Goal: Information Seeking & Learning: Learn about a topic

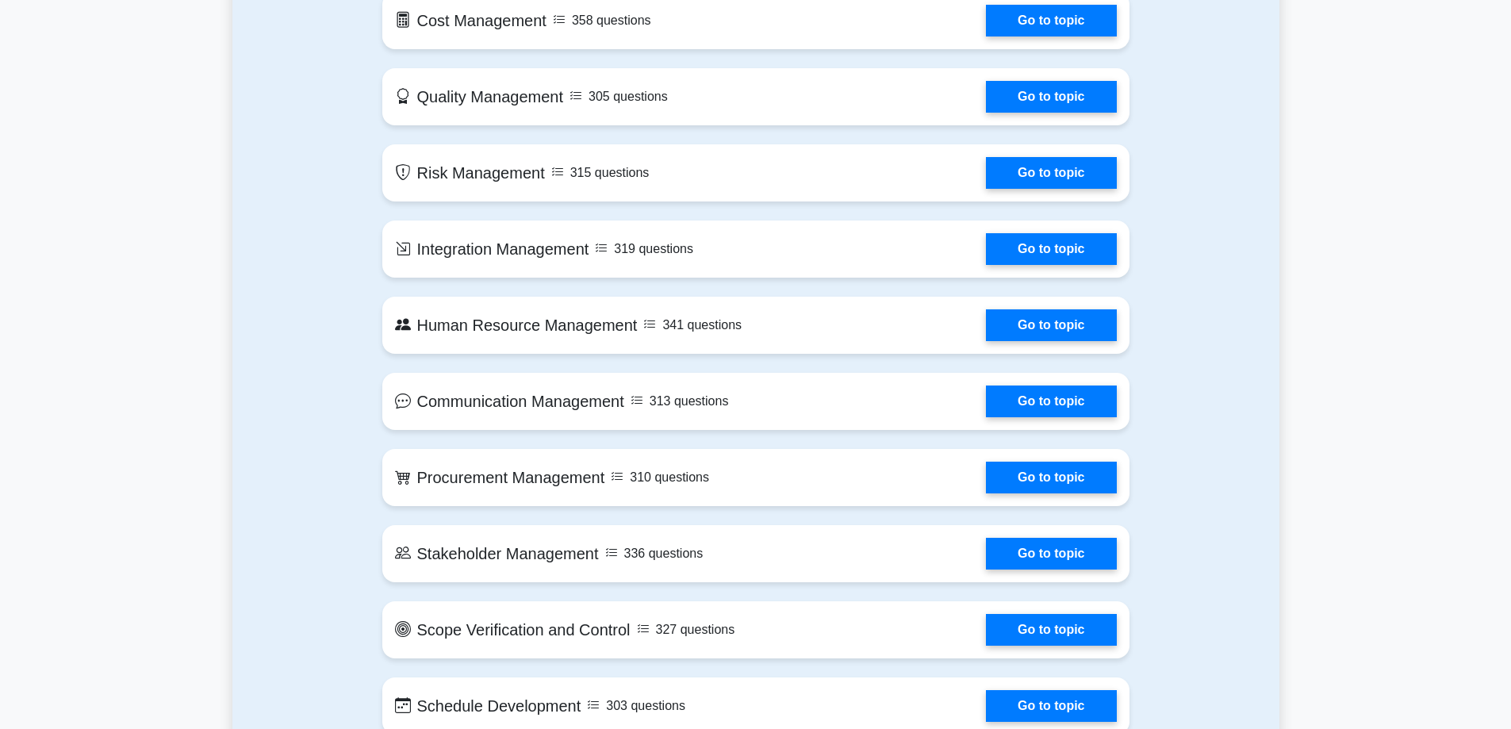
scroll to position [1378, 0]
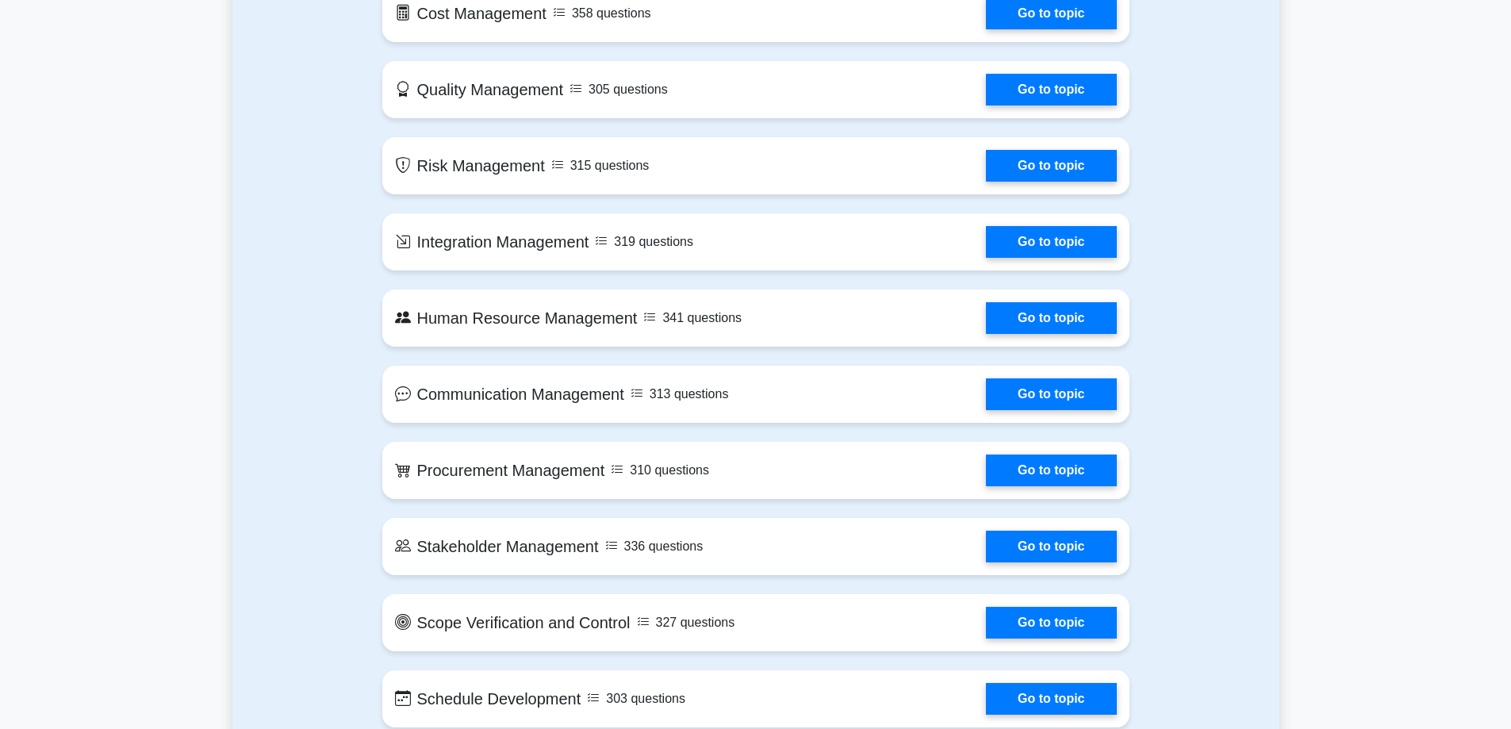
click at [1014, 167] on link "Go to topic" at bounding box center [1051, 162] width 130 height 32
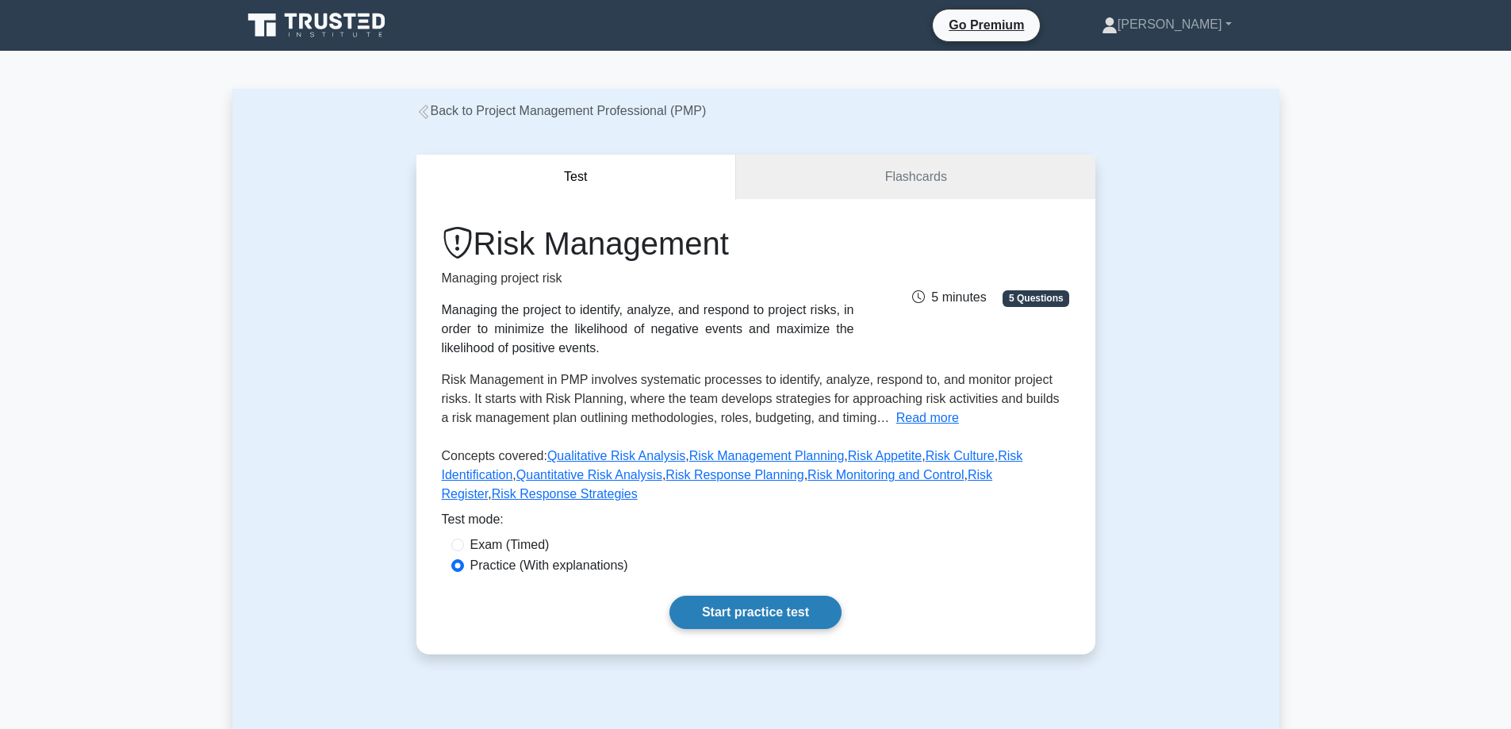
click at [739, 596] on link "Start practice test" at bounding box center [755, 612] width 172 height 33
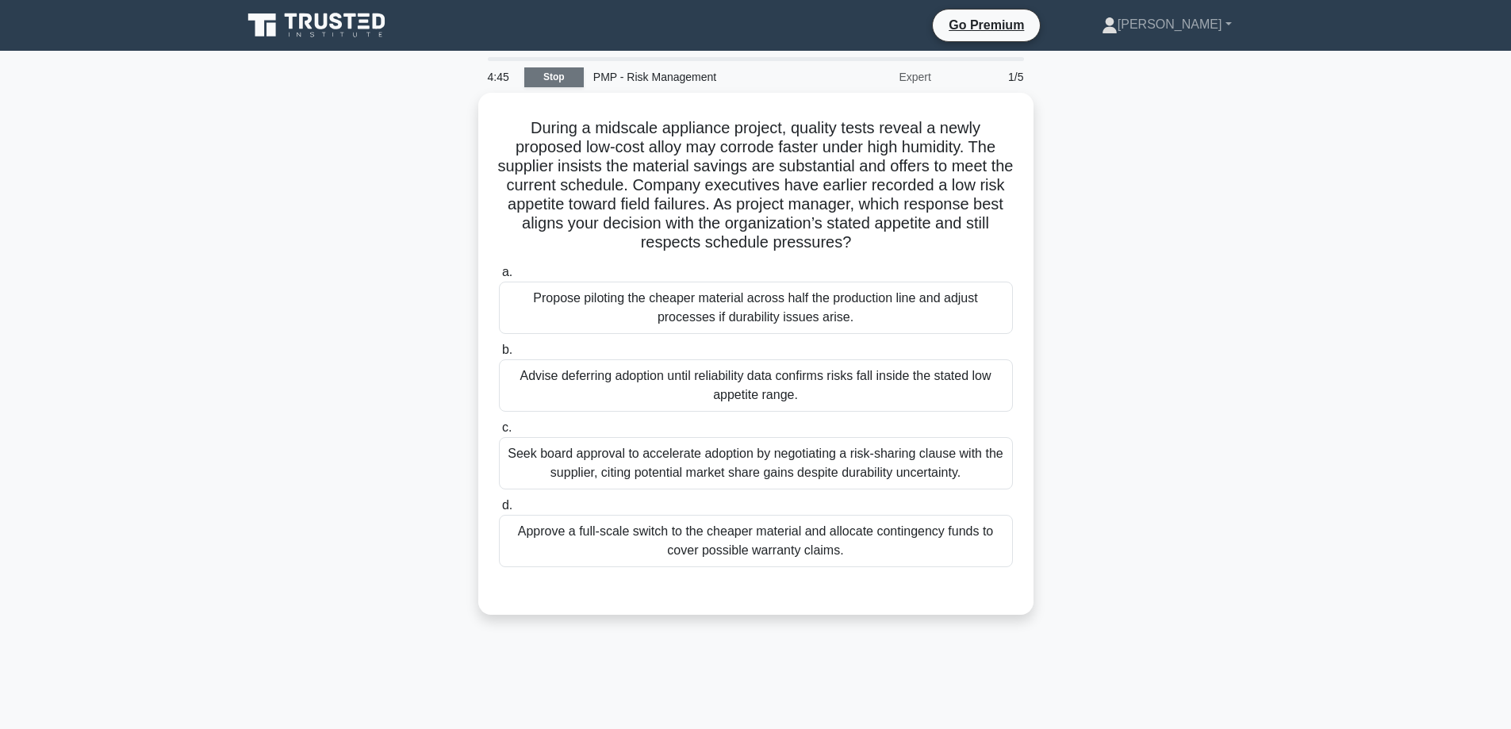
click at [539, 72] on link "Stop" at bounding box center [553, 77] width 59 height 20
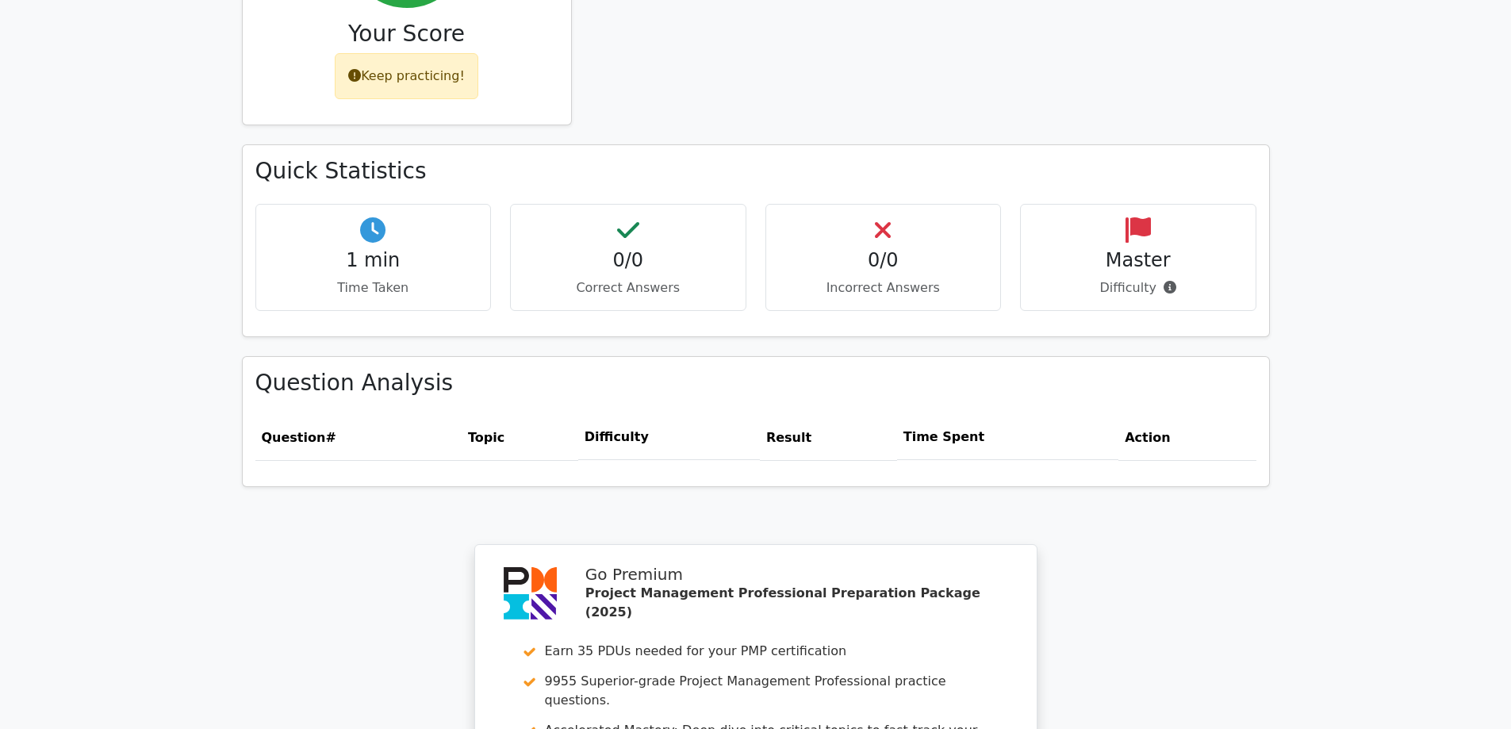
scroll to position [837, 0]
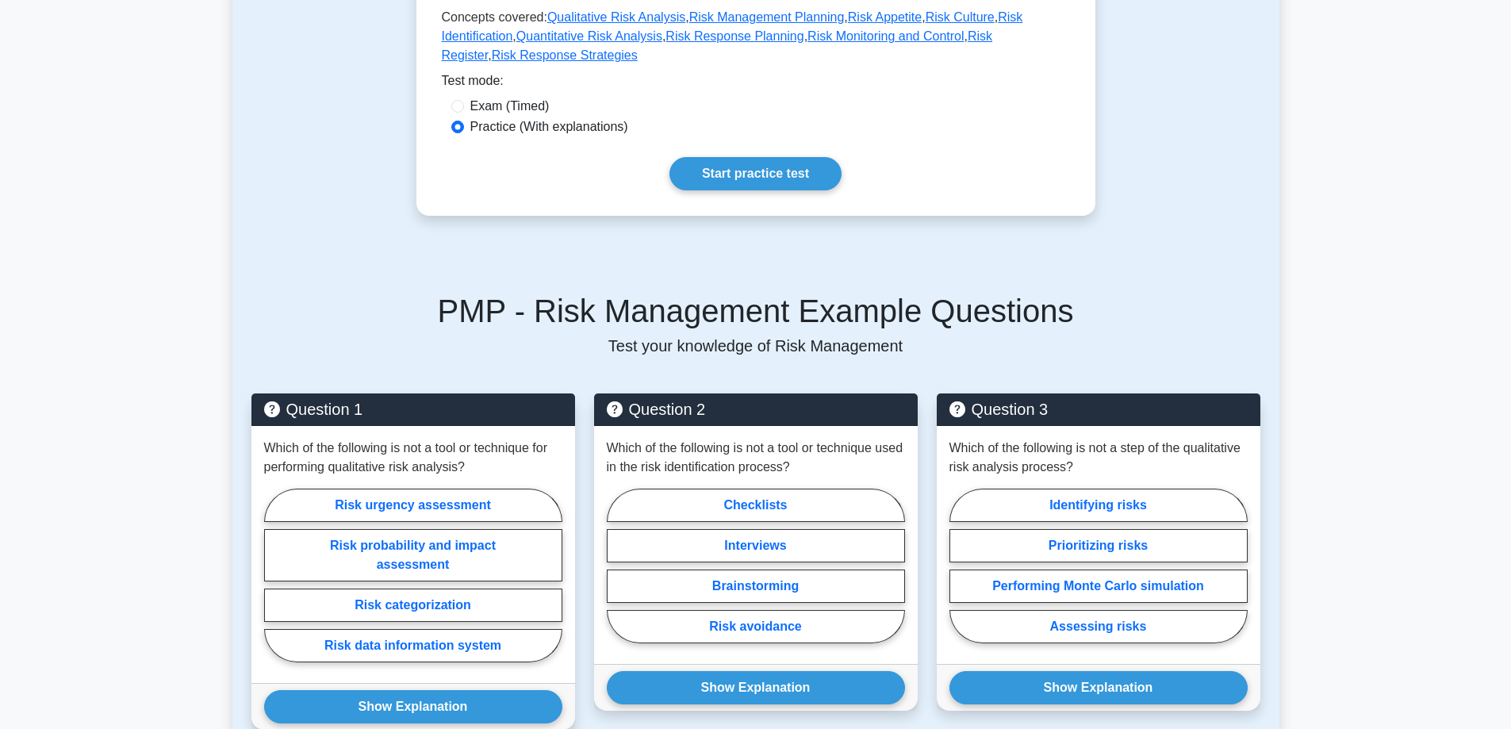
scroll to position [419, 0]
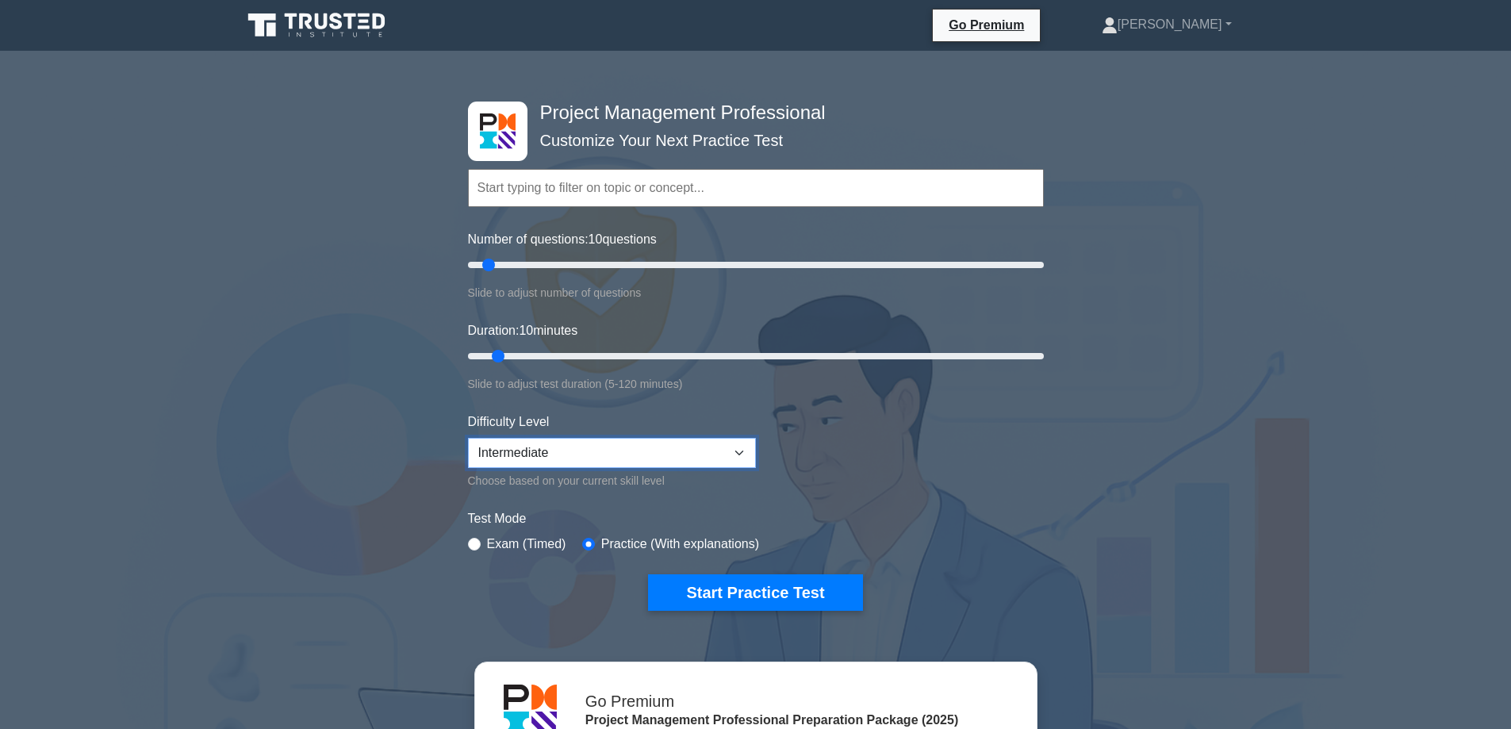
click at [748, 446] on select "Beginner Intermediate Expert" at bounding box center [612, 453] width 288 height 30
click at [468, 438] on select "Beginner Intermediate Expert" at bounding box center [612, 453] width 288 height 30
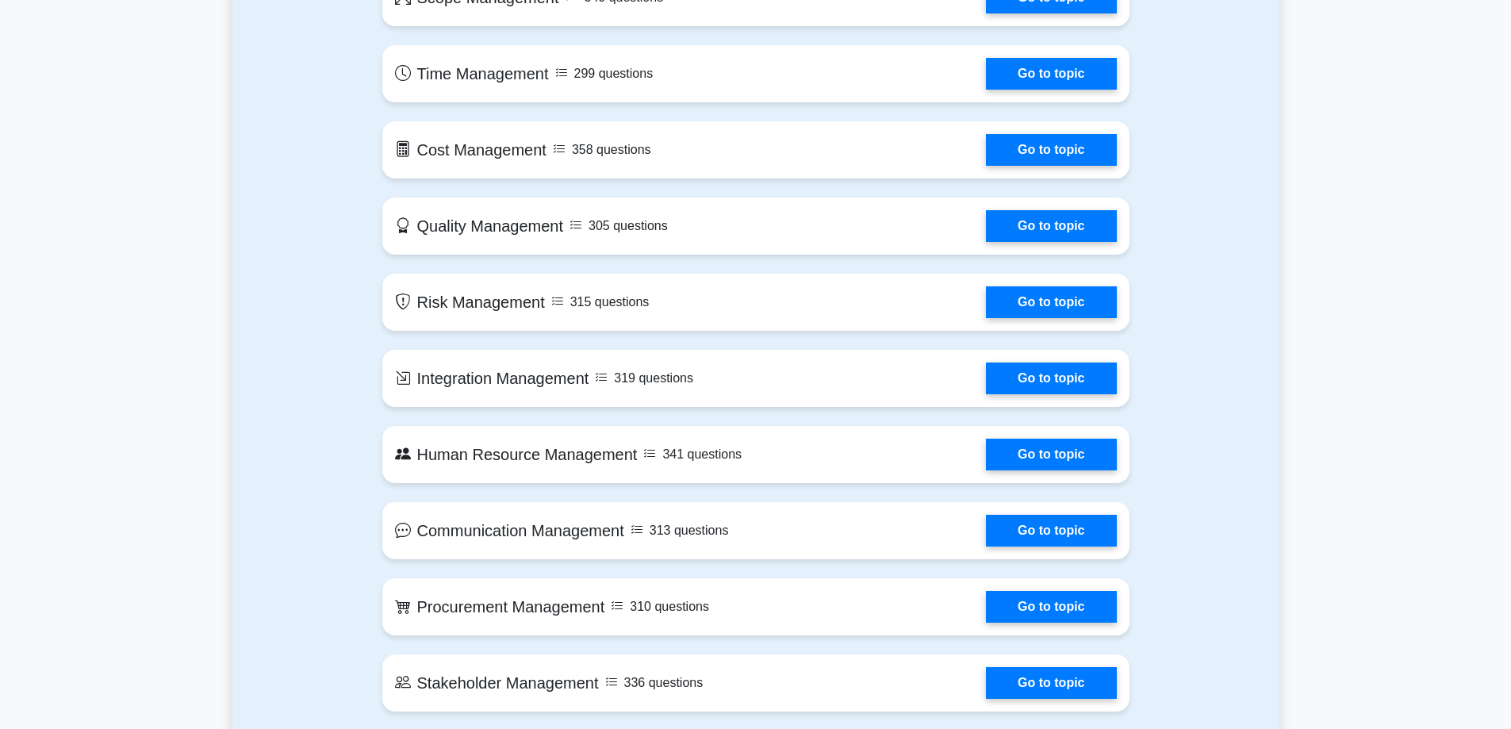
scroll to position [1249, 0]
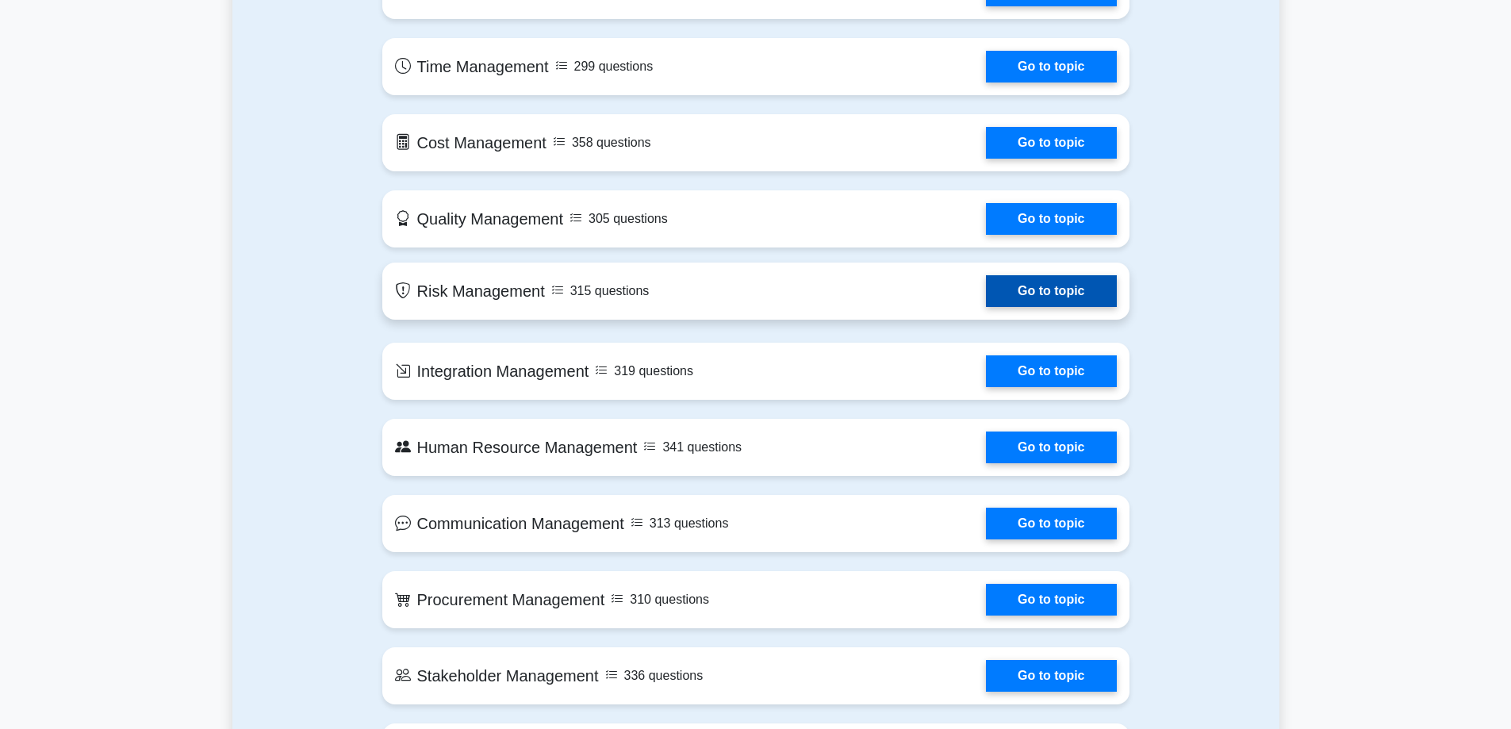
click at [1008, 296] on link "Go to topic" at bounding box center [1051, 291] width 130 height 32
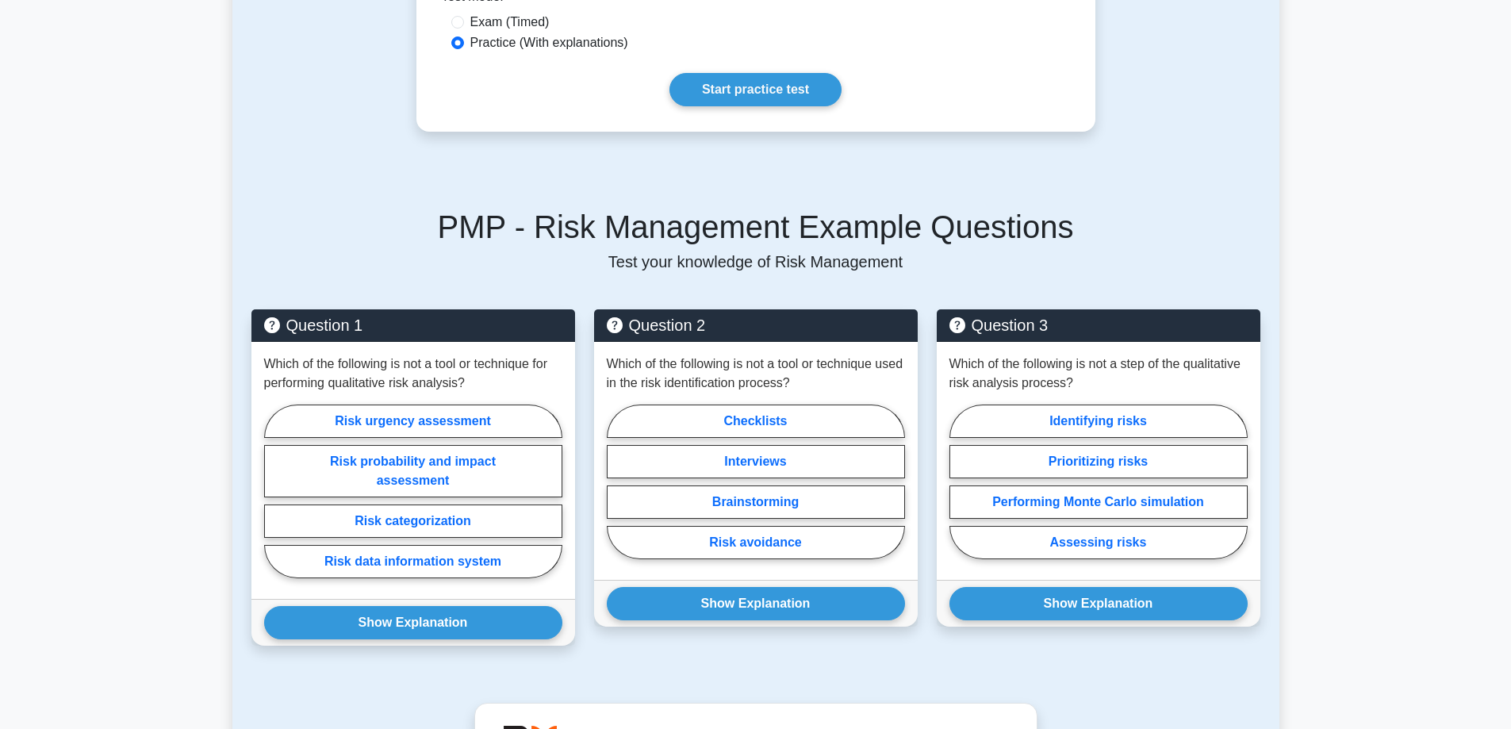
scroll to position [529, 0]
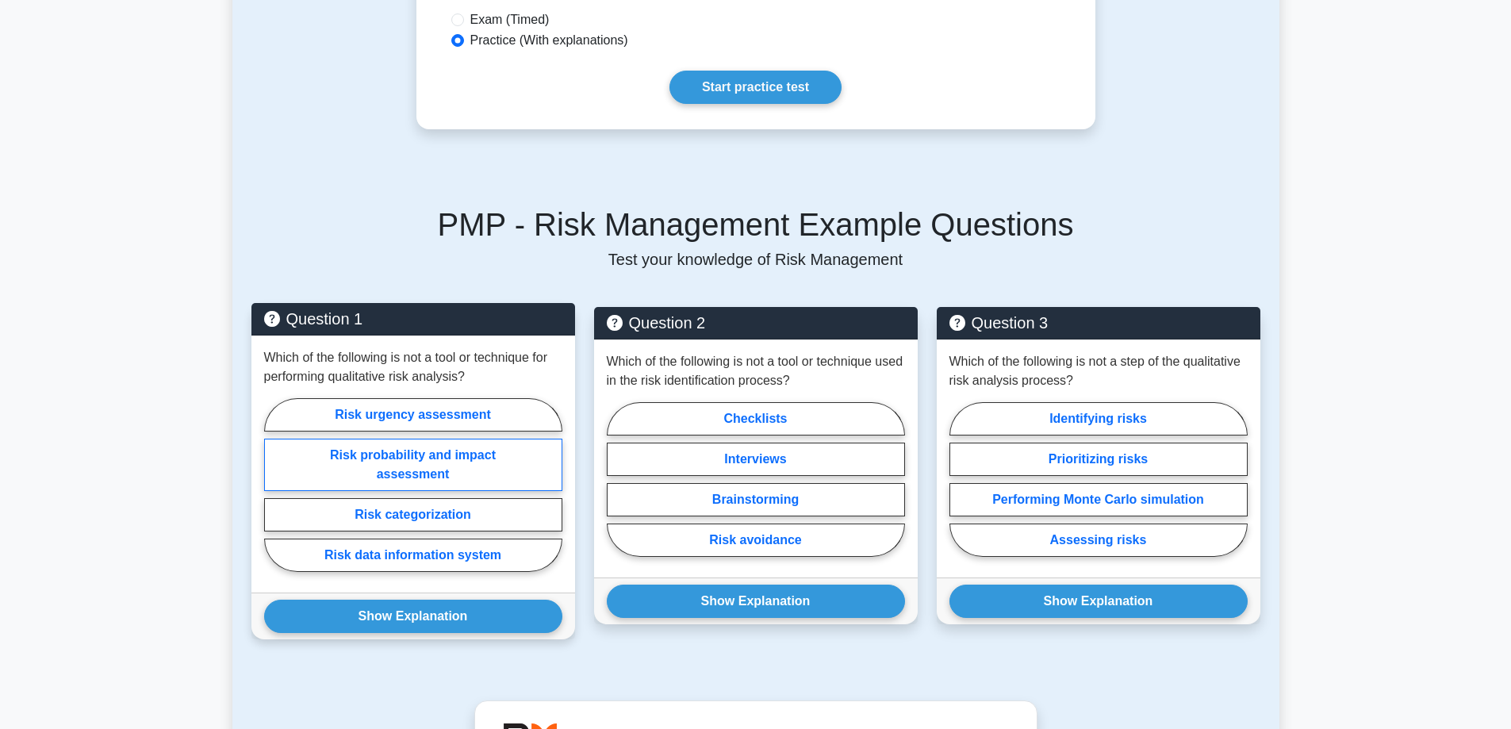
click at [473, 439] on label "Risk probability and impact assessment" at bounding box center [413, 465] width 298 height 52
click at [274, 484] on input "Risk probability and impact assessment" at bounding box center [269, 489] width 10 height 10
radio input "true"
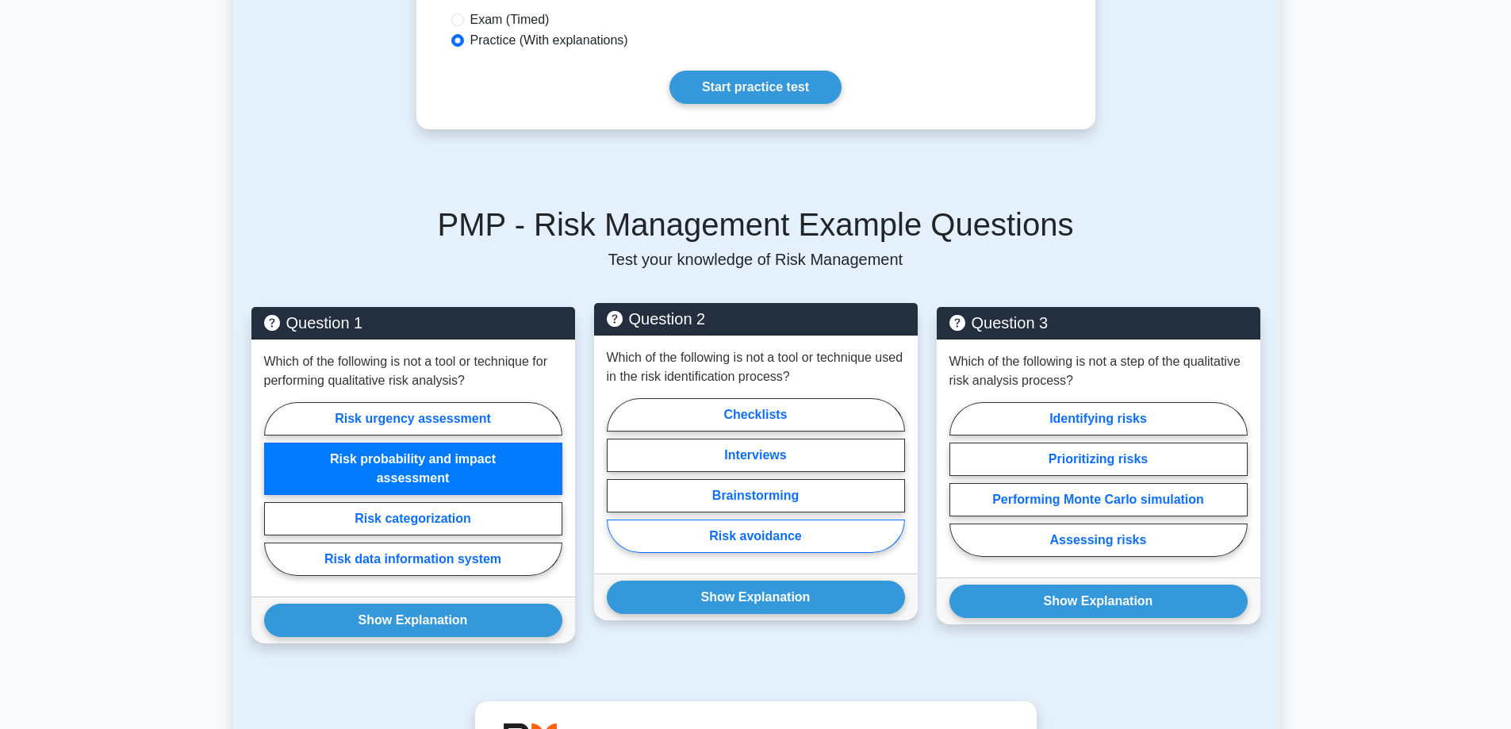
click at [690, 519] on label "Risk avoidance" at bounding box center [756, 535] width 298 height 33
click at [617, 485] on input "Risk avoidance" at bounding box center [612, 480] width 10 height 10
radio input "true"
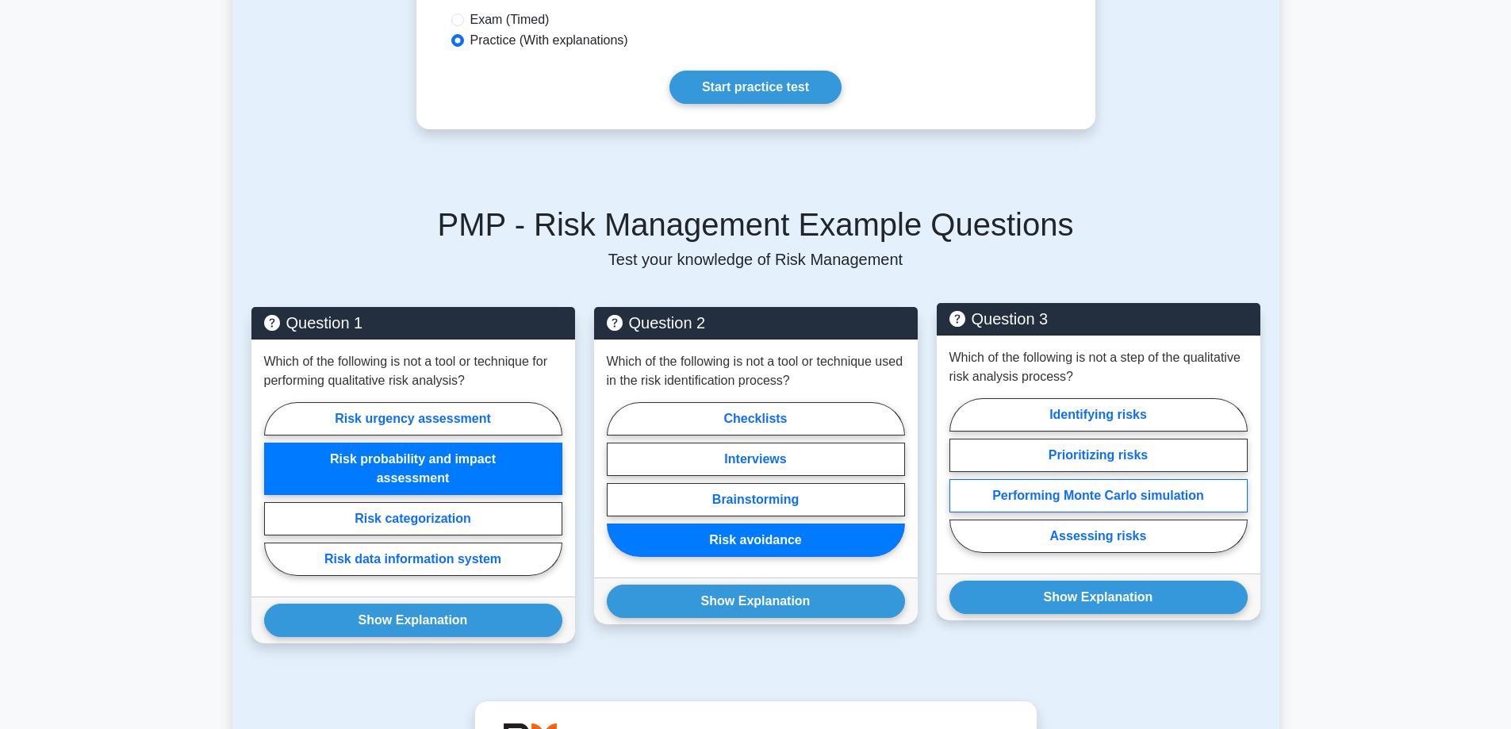
click at [1002, 479] on label "Performing Monte Carlo simulation" at bounding box center [1098, 495] width 298 height 33
click at [959, 478] on input "Performing Monte Carlo simulation" at bounding box center [954, 480] width 10 height 10
radio input "true"
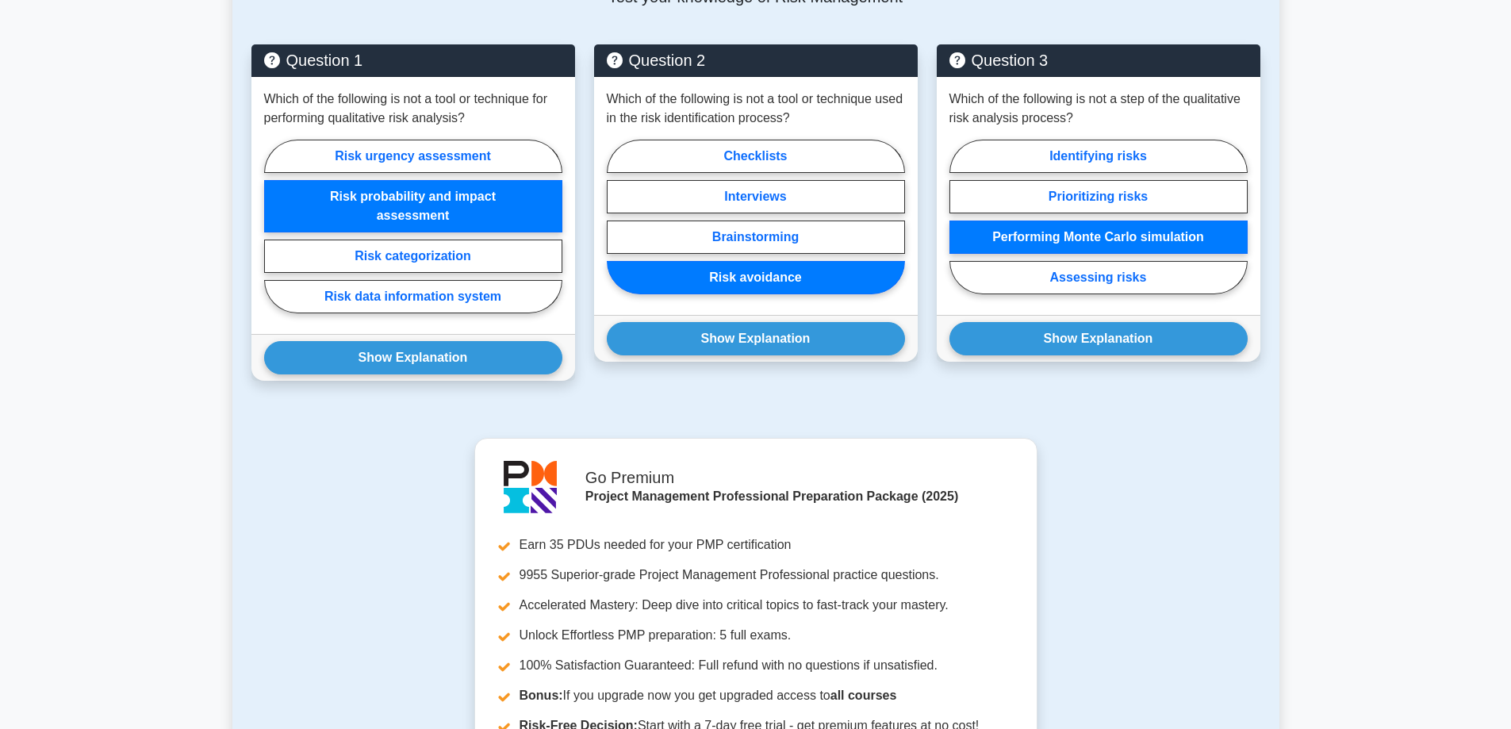
scroll to position [784, 0]
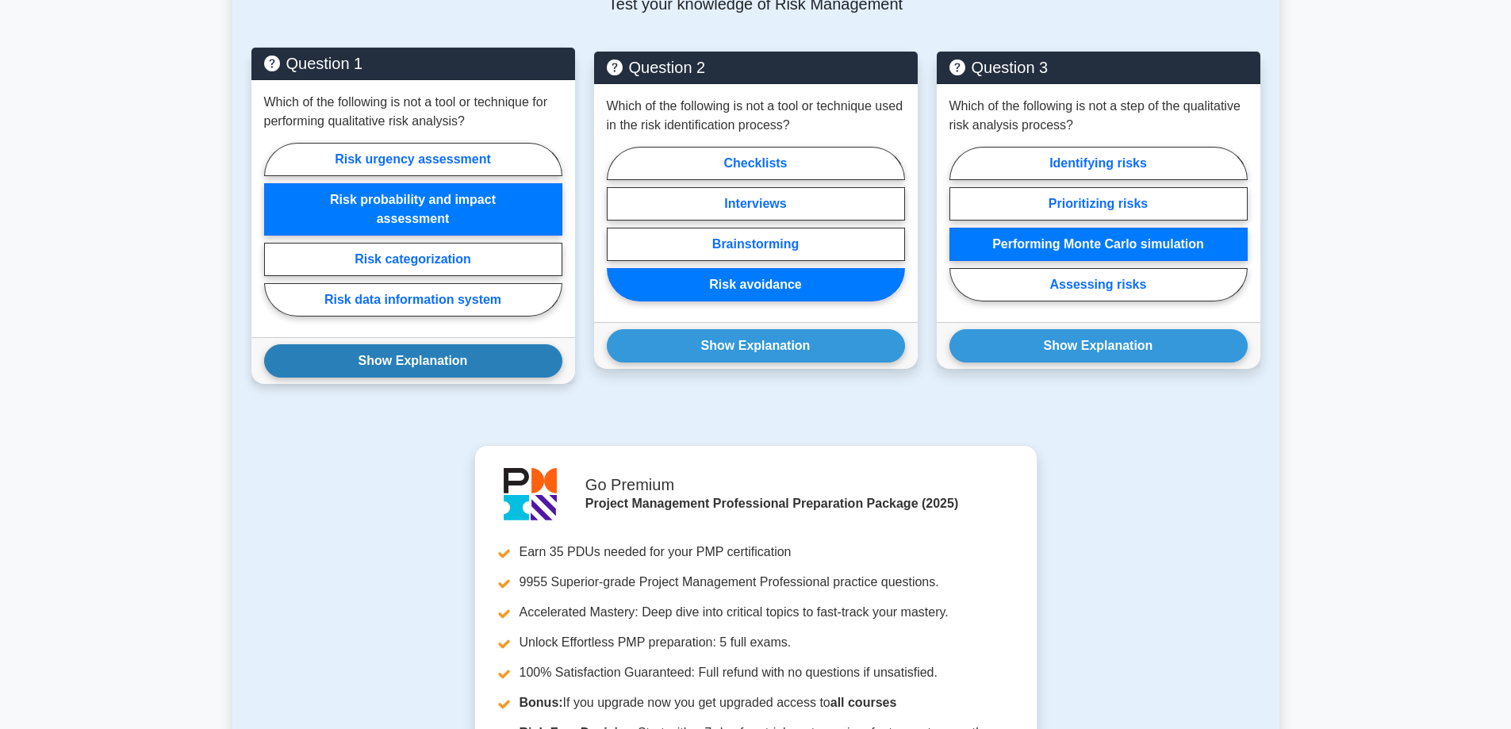
click at [470, 344] on button "Show Explanation" at bounding box center [413, 360] width 298 height 33
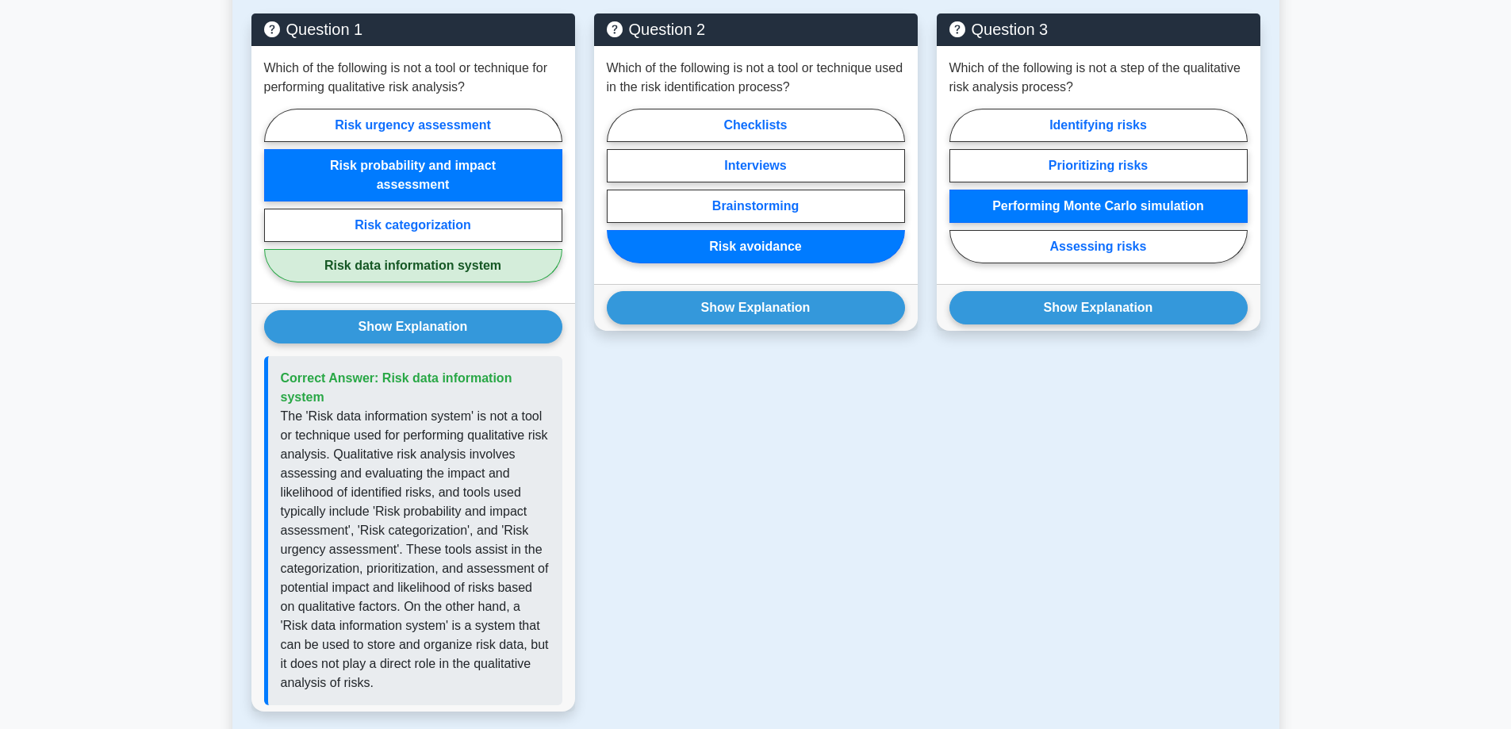
scroll to position [833, 0]
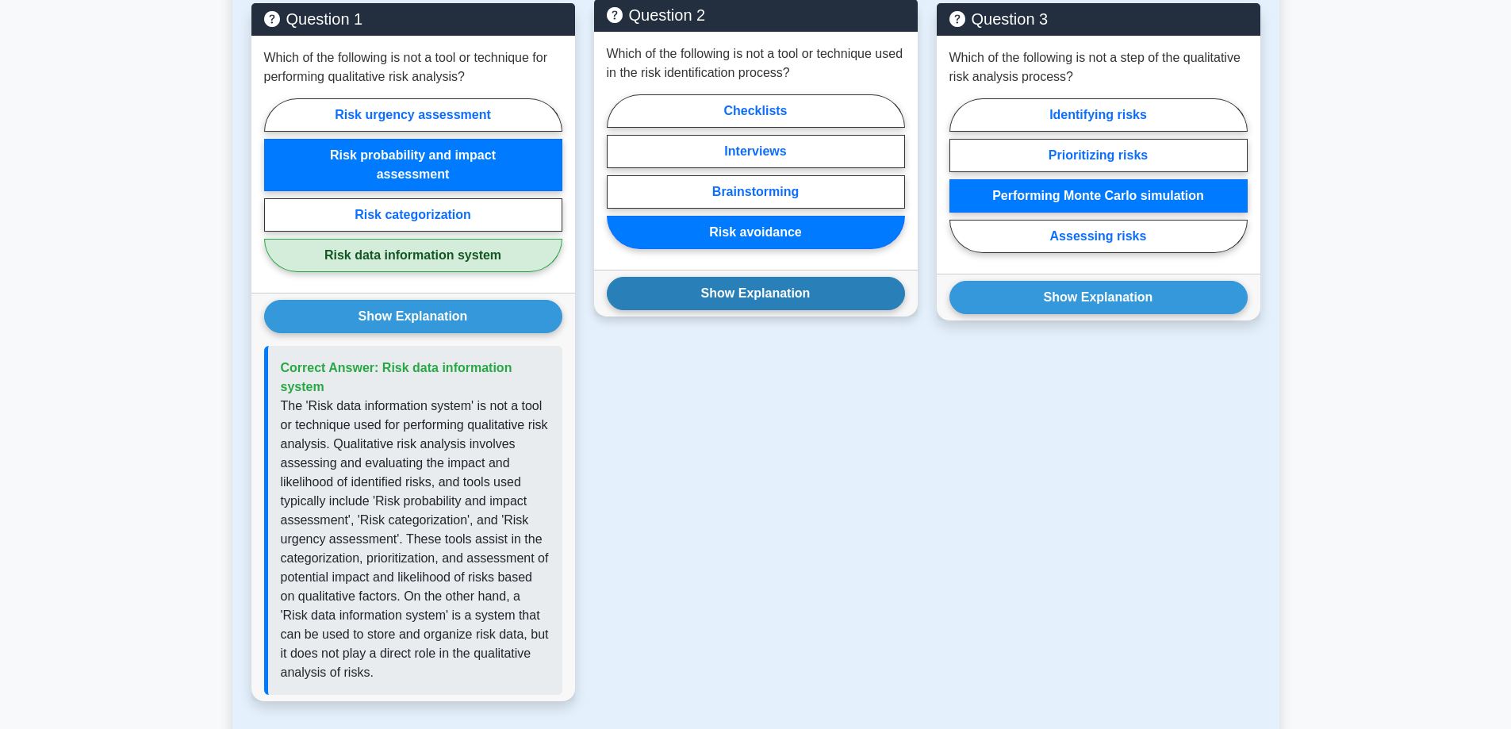
click at [810, 277] on button "Show Explanation" at bounding box center [756, 293] width 298 height 33
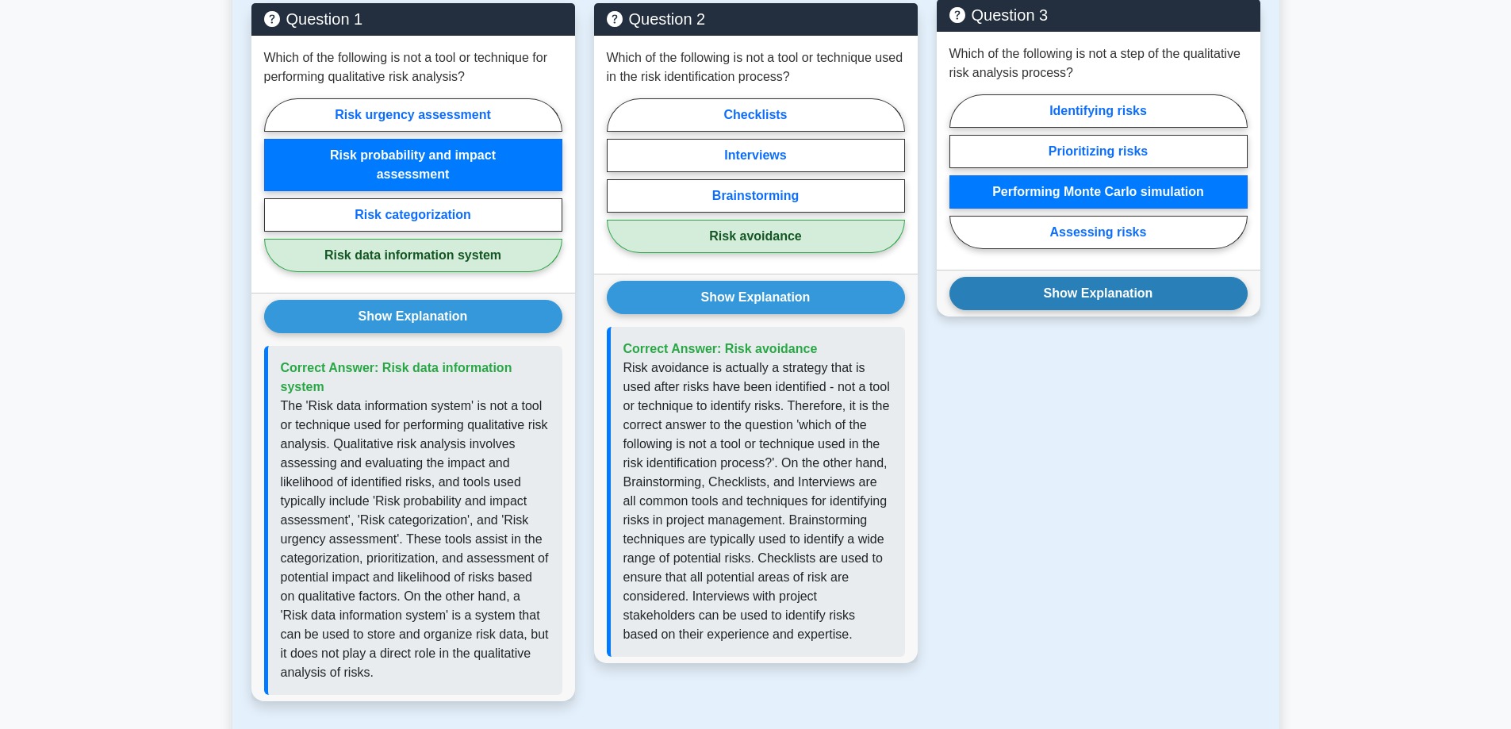
click at [1047, 277] on button "Show Explanation" at bounding box center [1098, 293] width 298 height 33
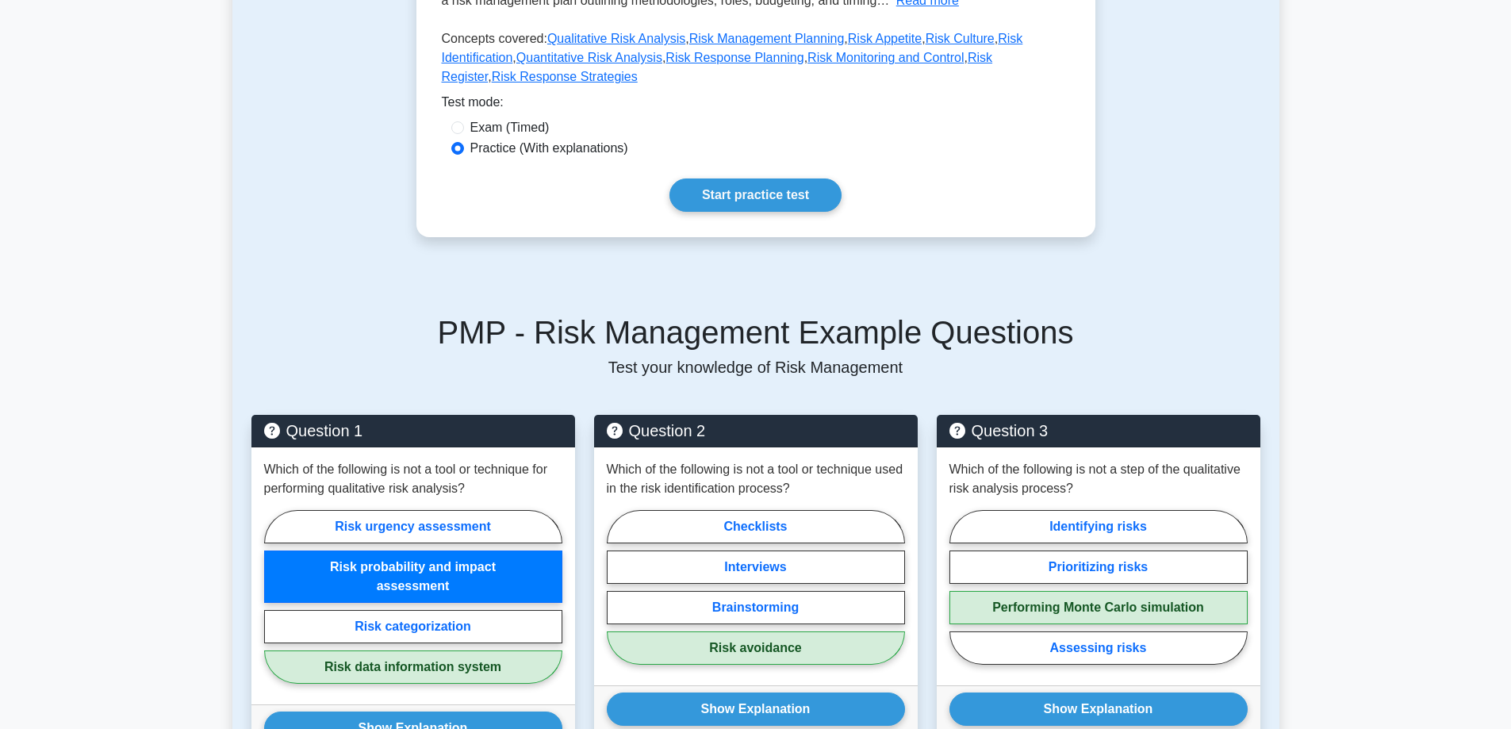
scroll to position [413, 0]
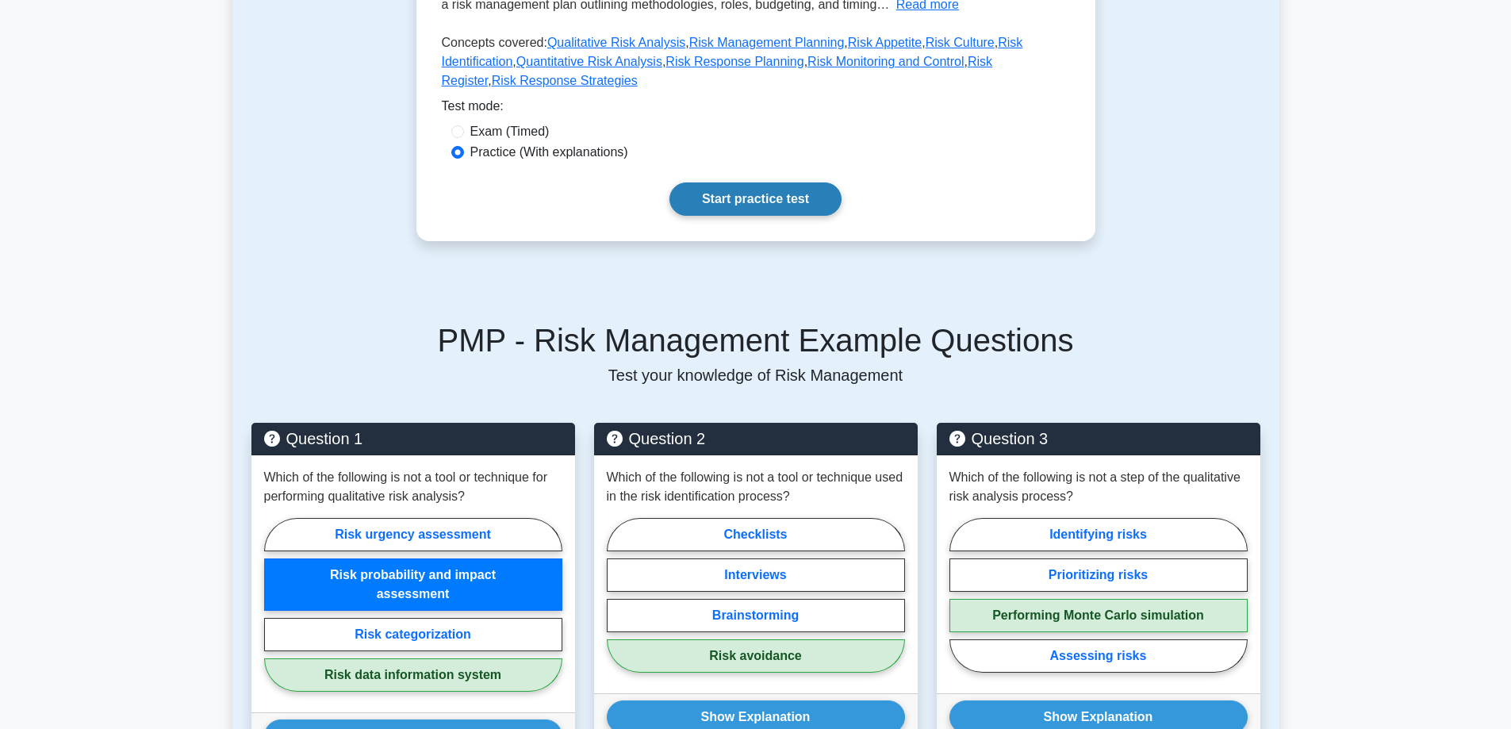
click at [714, 187] on link "Start practice test" at bounding box center [755, 198] width 172 height 33
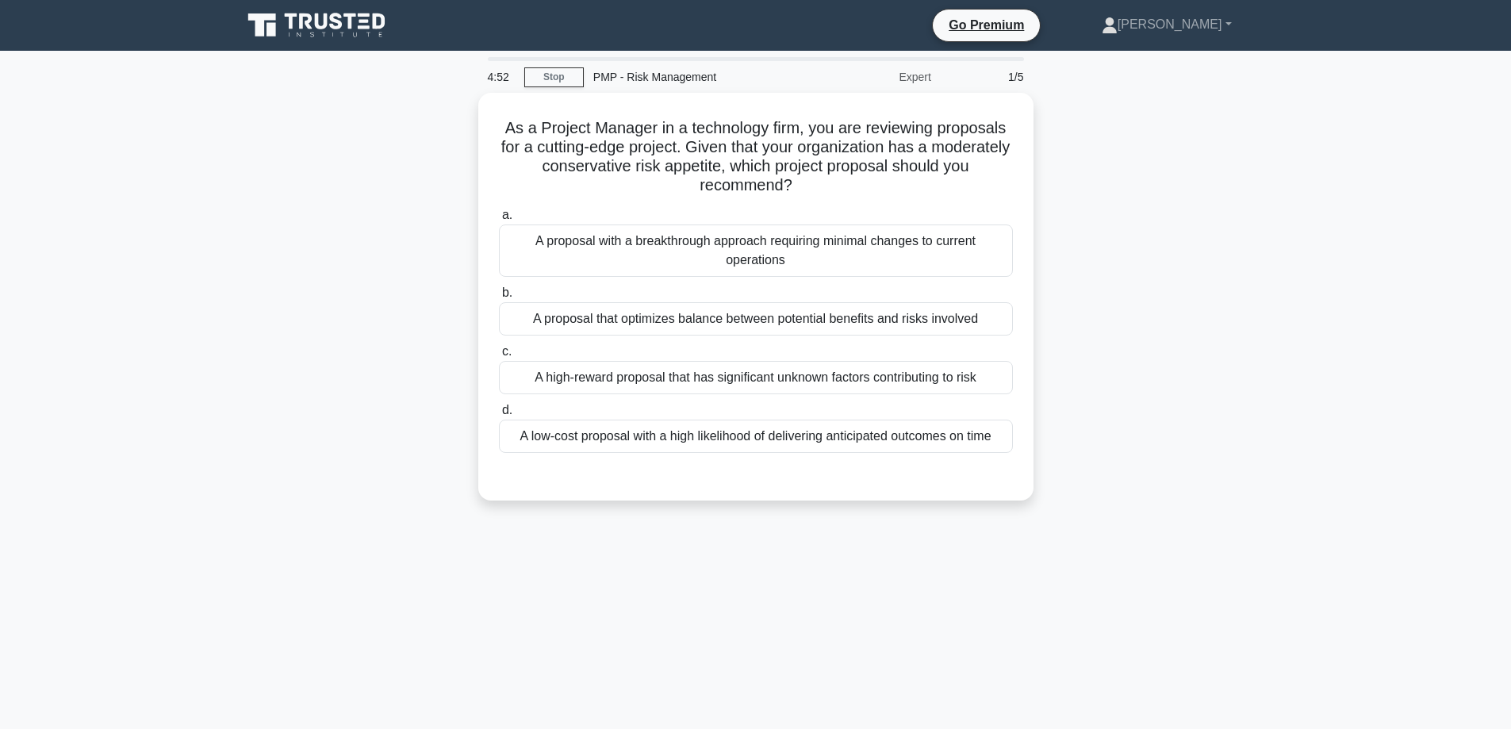
click at [391, 153] on div "As a Project Manager in a technology firm, you are reviewing proposals for a cu…" at bounding box center [755, 306] width 1047 height 427
